Goal: Task Accomplishment & Management: Manage account settings

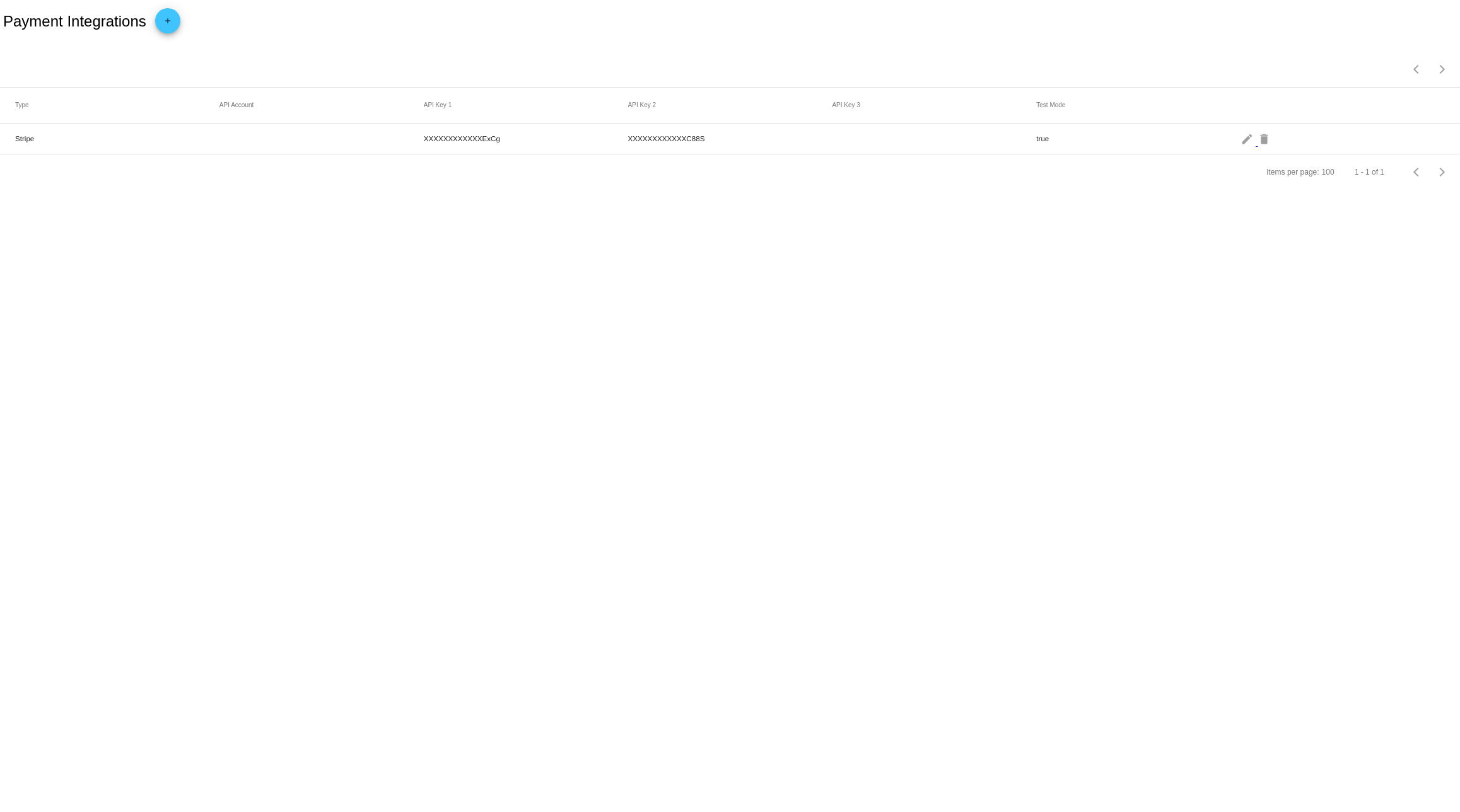
click at [99, 143] on mat-cell "Stripe" at bounding box center [117, 138] width 205 height 14
click at [1244, 140] on mat-icon "edit" at bounding box center [1248, 138] width 15 height 20
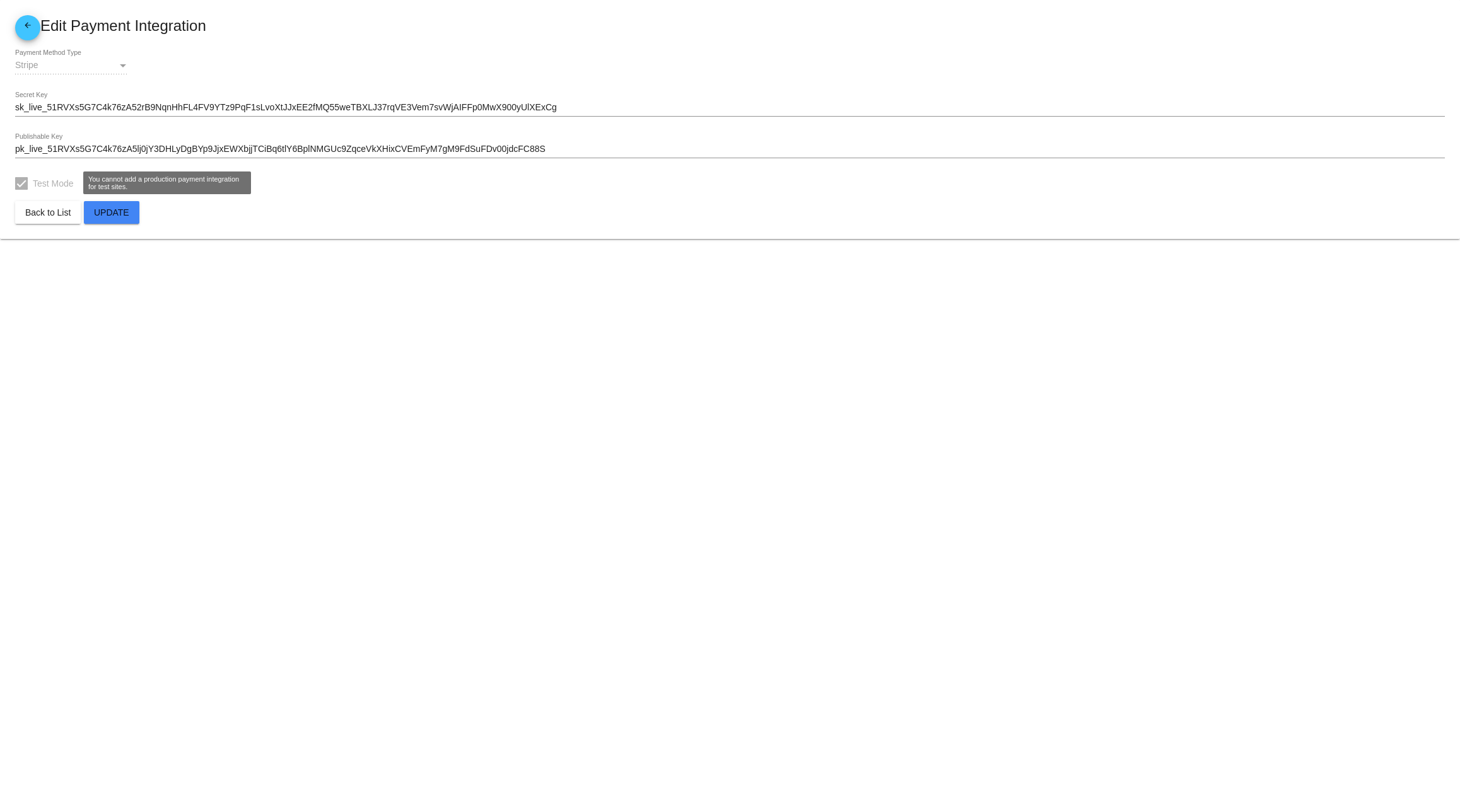
click at [27, 186] on div at bounding box center [21, 183] width 12 height 12
click at [26, 34] on mat-icon "arrow_back" at bounding box center [27, 28] width 15 height 15
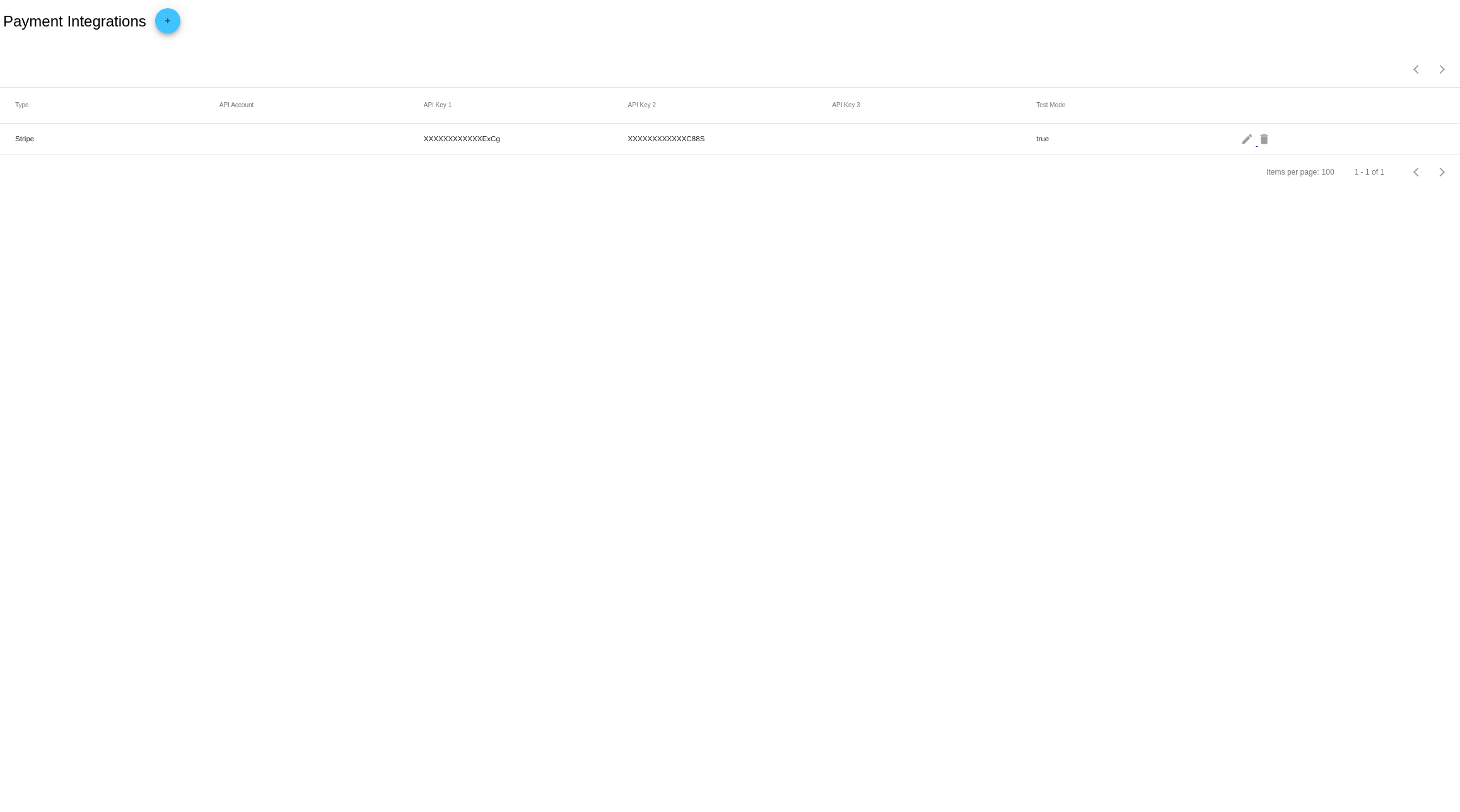
click at [168, 28] on mat-icon "add" at bounding box center [167, 24] width 15 height 15
click at [71, 78] on span "Payment Method Type" at bounding box center [59, 73] width 88 height 10
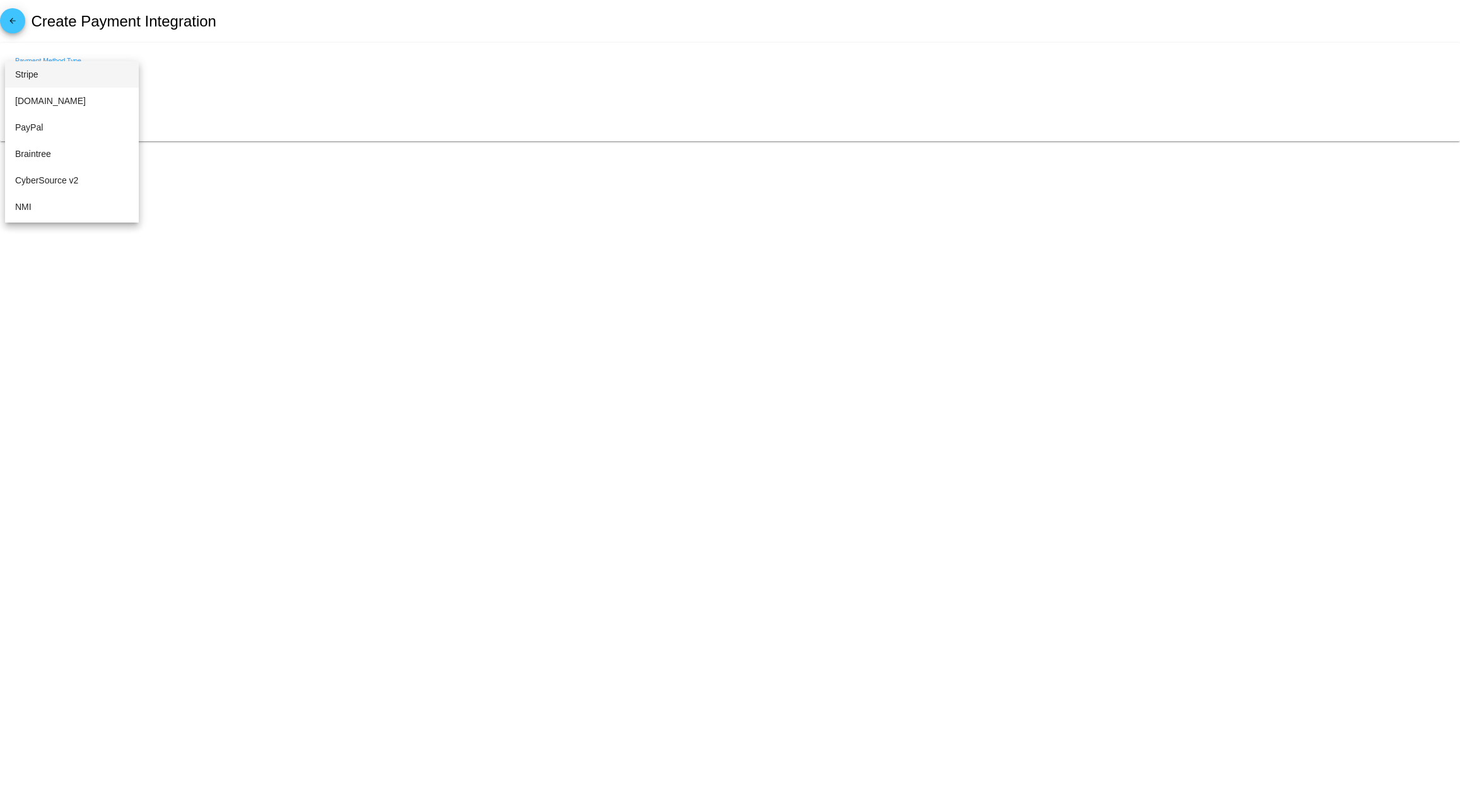
click at [54, 74] on span "Stripe" at bounding box center [72, 74] width 114 height 27
click at [25, 191] on div at bounding box center [21, 191] width 12 height 12
click at [7, 16] on span "arrow_back" at bounding box center [12, 24] width 15 height 31
